Goal: Transaction & Acquisition: Obtain resource

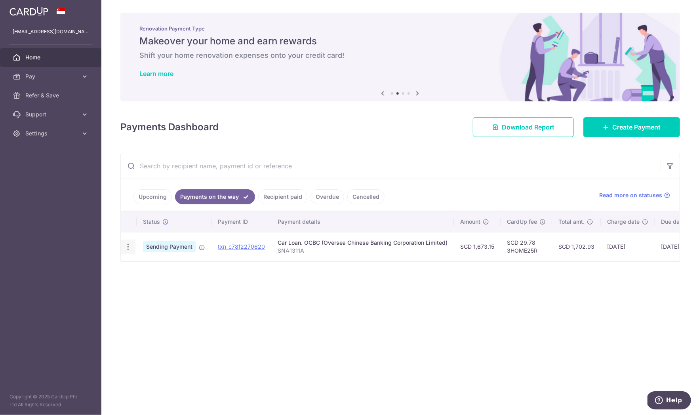
click at [127, 249] on icon "button" at bounding box center [128, 247] width 8 height 8
click at [150, 266] on span "PDF Receipt" at bounding box center [170, 269] width 54 height 8
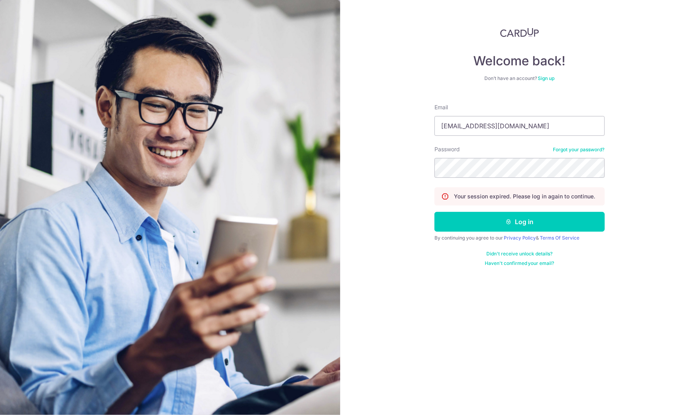
type input "[EMAIL_ADDRESS][DOMAIN_NAME]"
click at [520, 222] on button "Log in" at bounding box center [520, 222] width 170 height 20
click at [387, 147] on div "Welcome back! Don’t have an account? Sign up Email [EMAIL_ADDRESS][DOMAIN_NAME]…" at bounding box center [519, 207] width 359 height 415
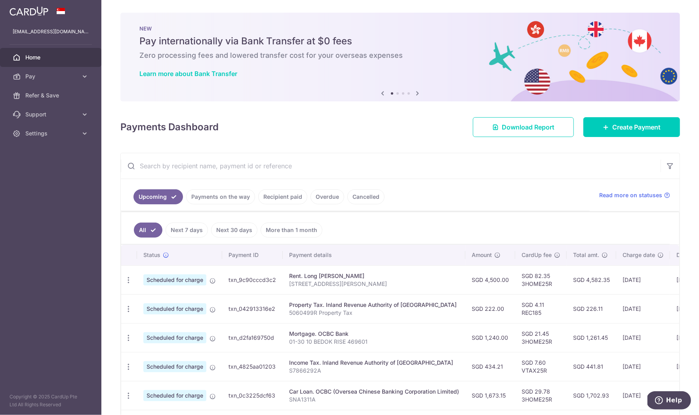
click at [227, 199] on link "Payments on the way" at bounding box center [220, 196] width 69 height 15
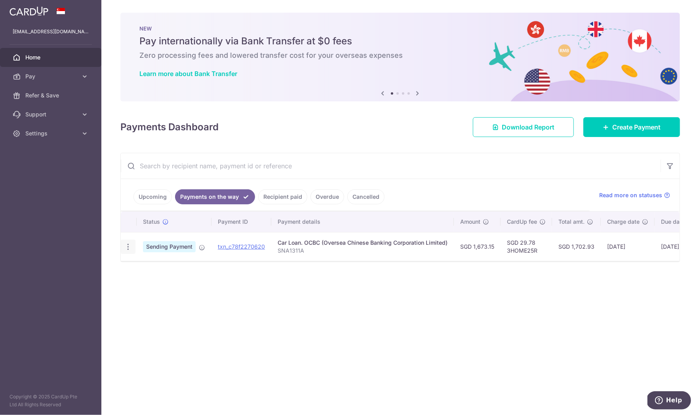
click at [129, 249] on icon "button" at bounding box center [128, 247] width 8 height 8
click at [141, 271] on link "PDF Receipt" at bounding box center [162, 268] width 82 height 19
